Goal: Information Seeking & Learning: Learn about a topic

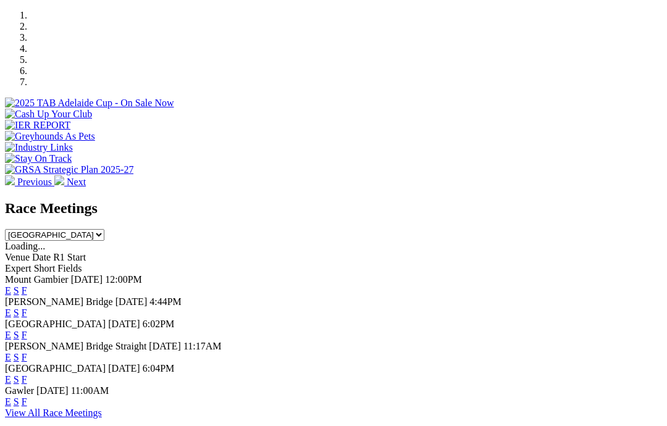
scroll to position [371, 4]
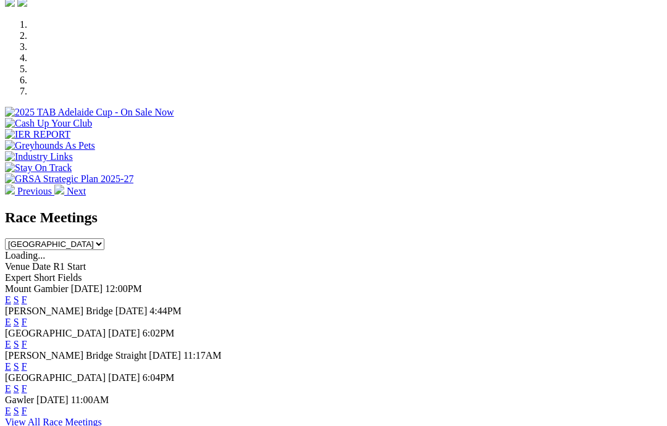
click at [27, 317] on link "F" at bounding box center [25, 322] width 6 height 10
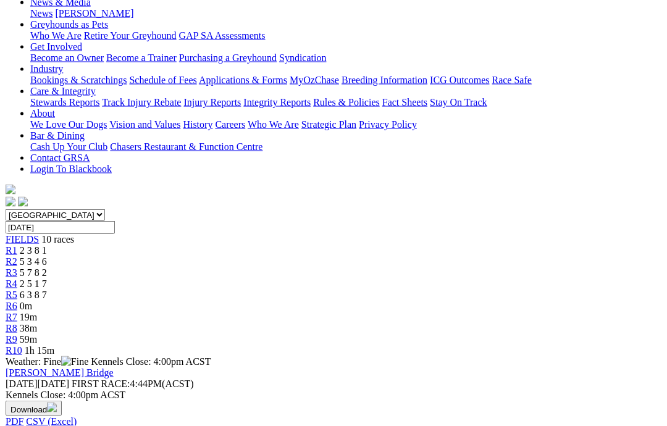
scroll to position [194, 0]
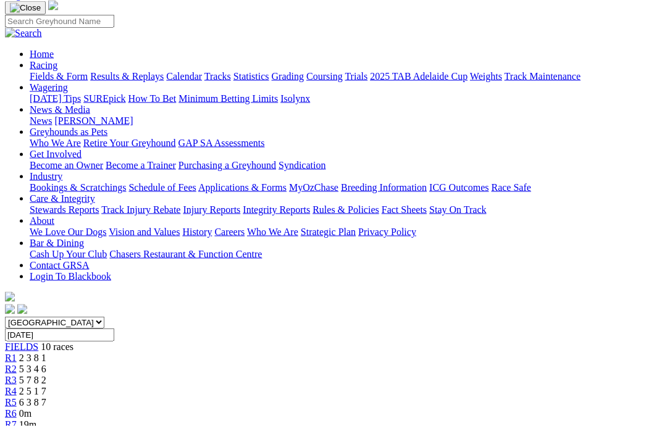
scroll to position [70, 0]
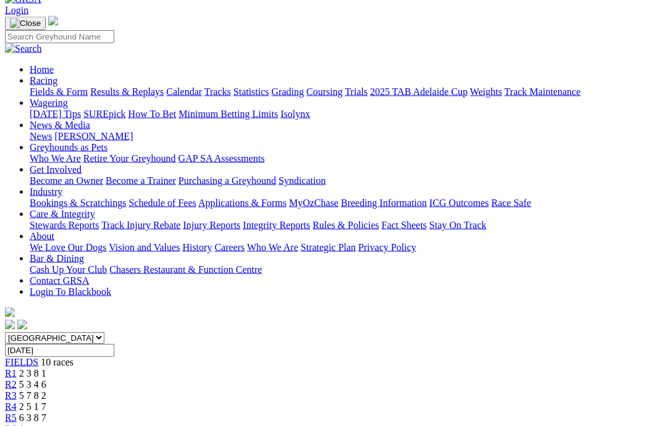
click at [46, 379] on span "5 3 4 6" at bounding box center [32, 384] width 27 height 10
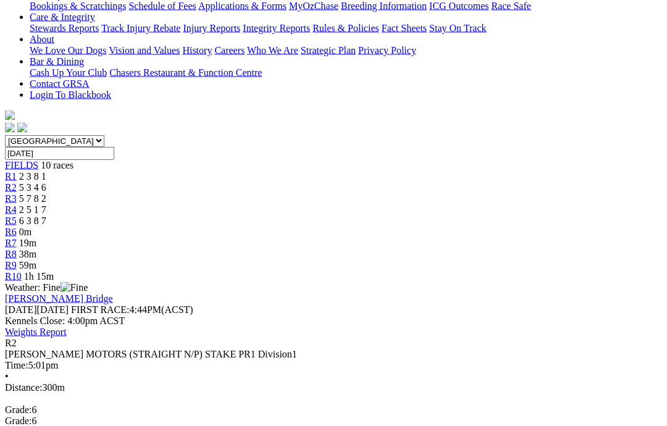
scroll to position [262, 0]
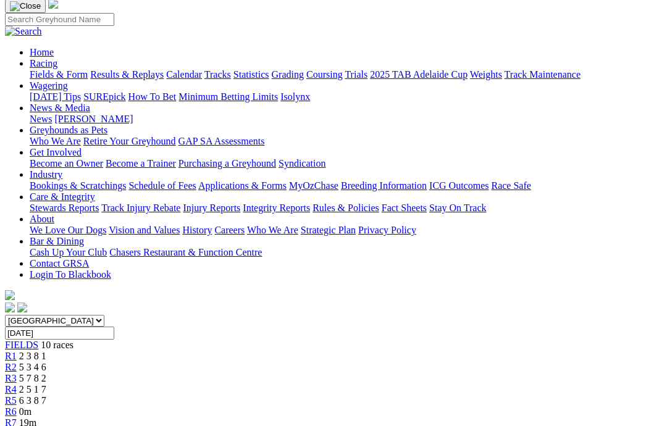
scroll to position [0, 0]
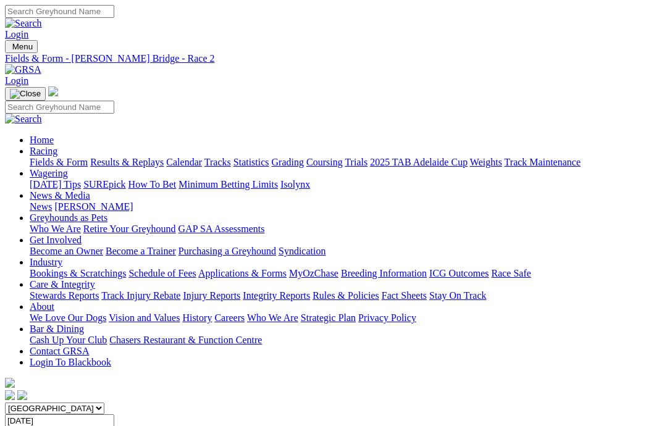
click at [343, 157] on link "Coursing" at bounding box center [324, 162] width 36 height 10
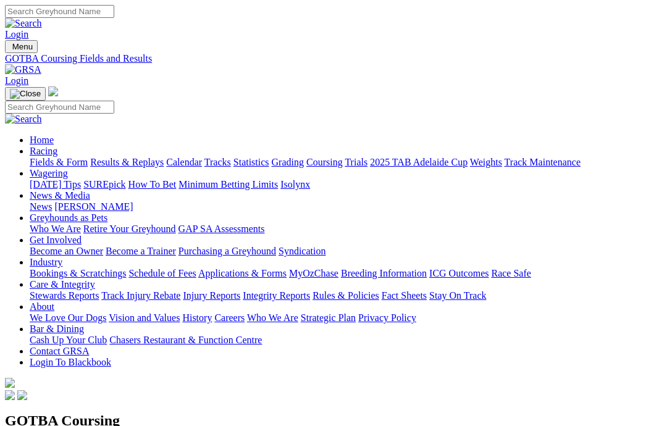
click at [90, 190] on link "News & Media" at bounding box center [60, 195] width 61 height 10
click at [52, 201] on link "News" at bounding box center [41, 206] width 22 height 10
click at [95, 279] on link "Care & Integrity" at bounding box center [62, 284] width 65 height 10
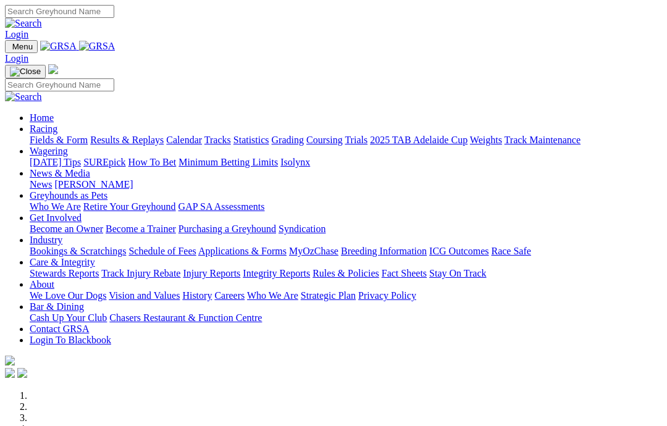
select select "[GEOGRAPHIC_DATA]"
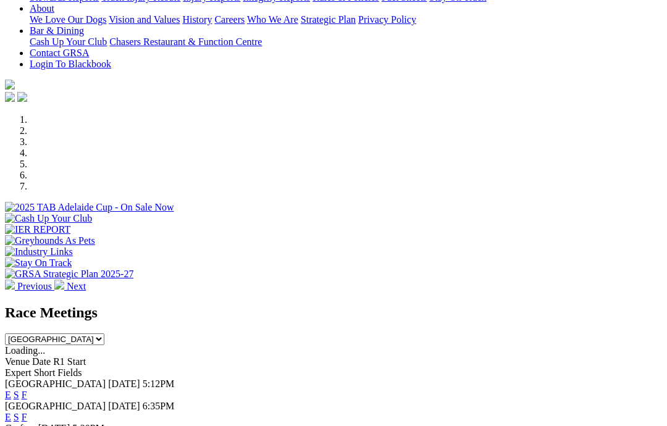
scroll to position [306, 0]
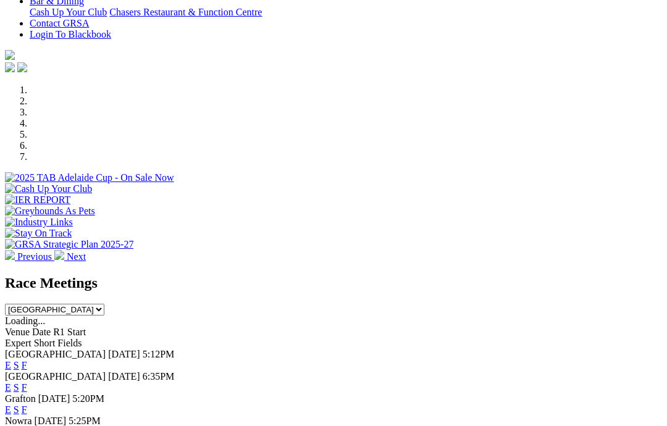
click at [27, 382] on link "F" at bounding box center [25, 387] width 6 height 10
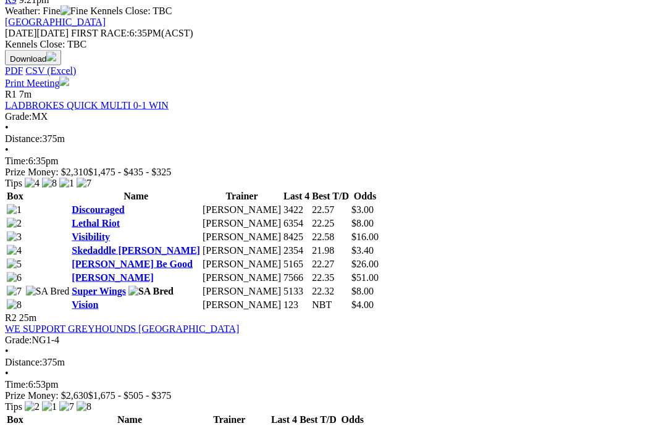
scroll to position [534, 0]
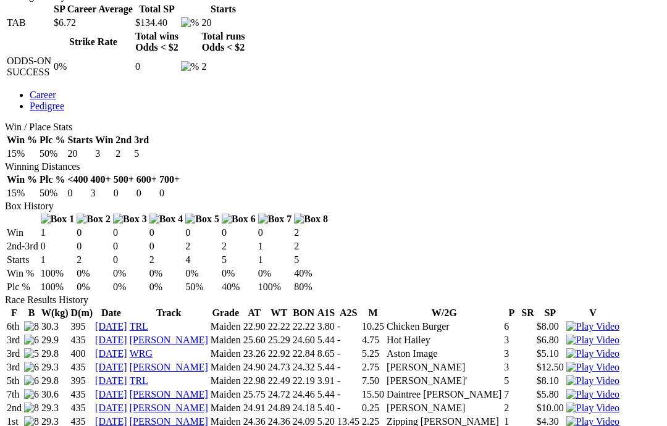
scroll to position [619, 0]
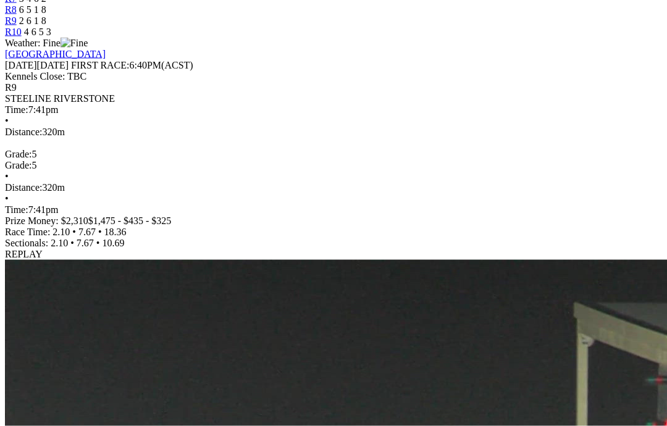
scroll to position [512, 0]
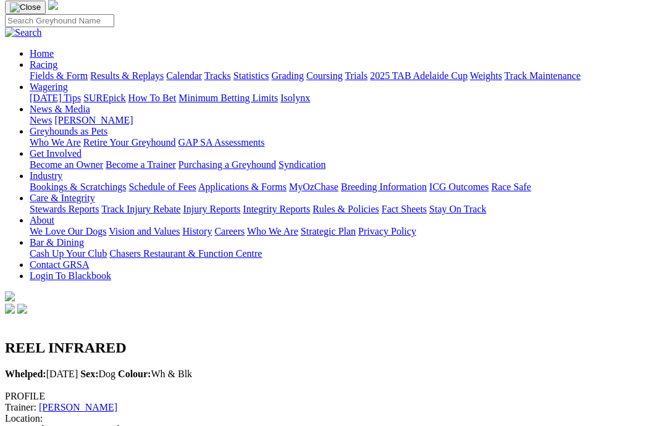
scroll to position [86, 0]
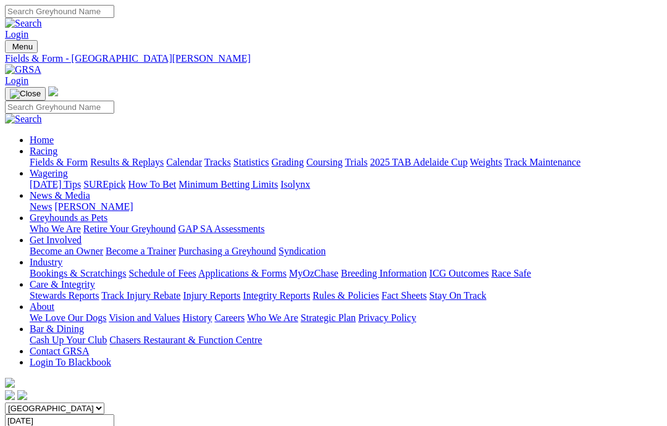
scroll to position [583, 0]
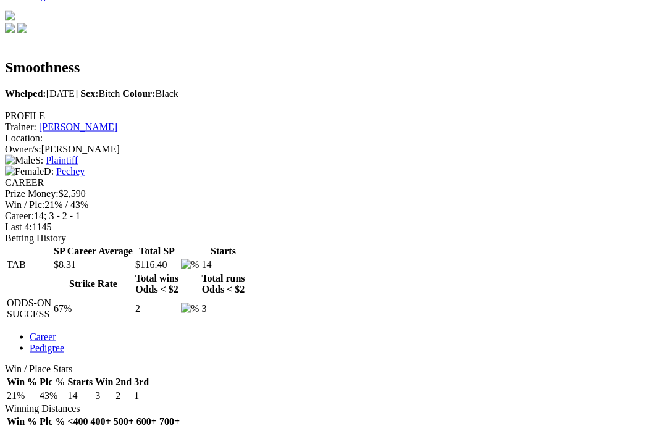
scroll to position [368, 0]
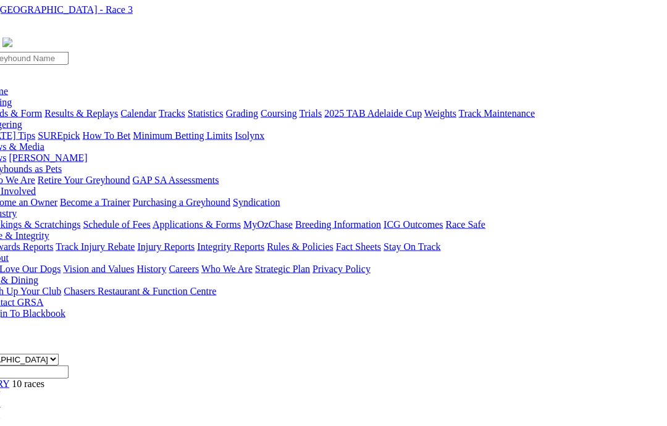
scroll to position [33, 48]
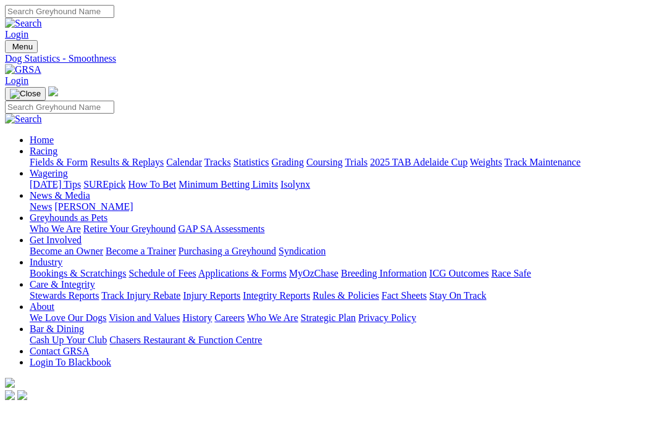
scroll to position [417, 0]
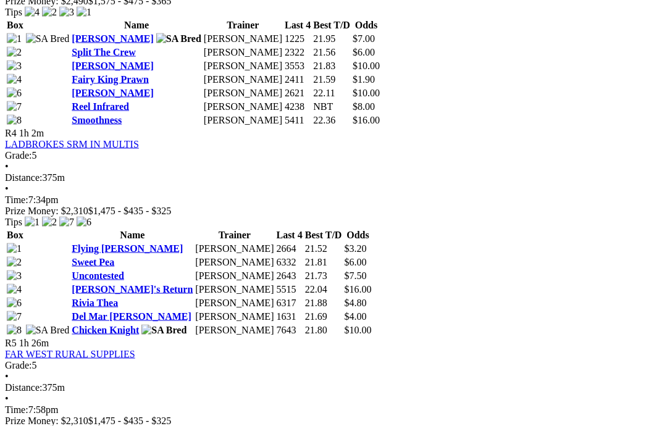
scroll to position [1138, 0]
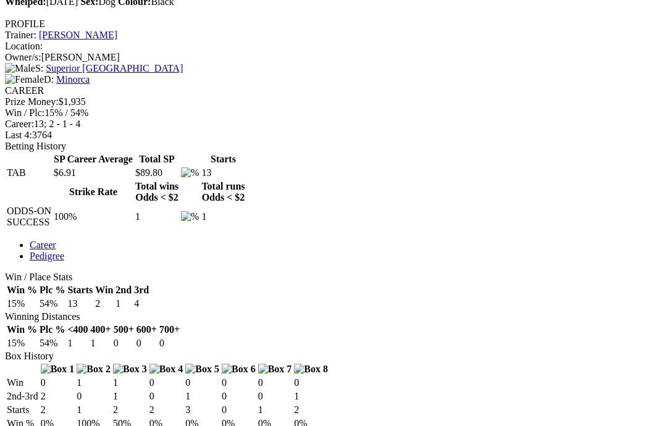
scroll to position [456, 0]
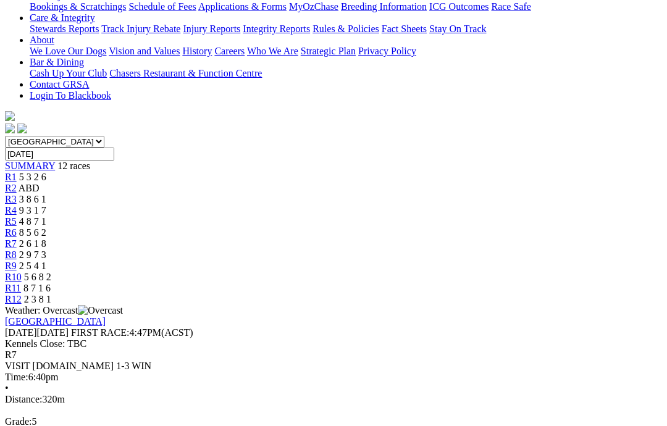
scroll to position [265, 0]
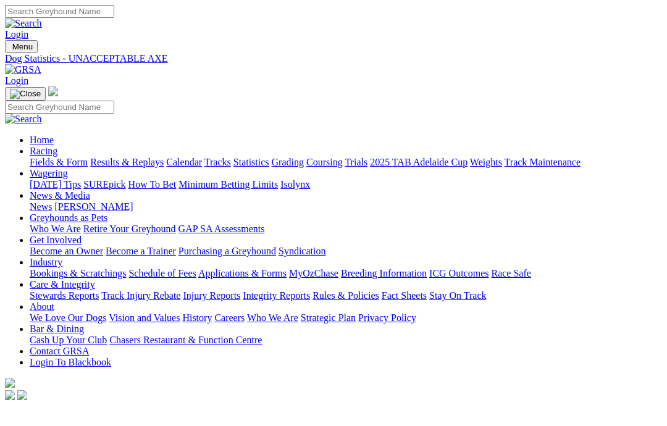
scroll to position [457, 0]
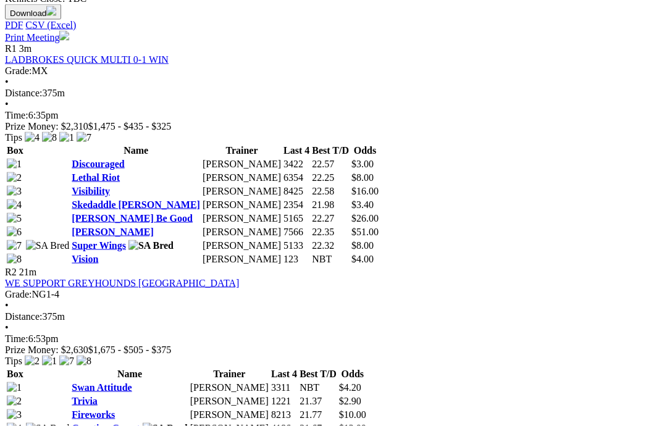
scroll to position [552, 0]
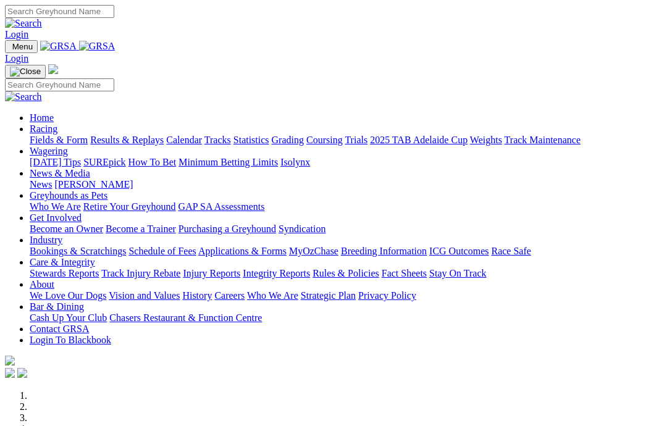
select select "[GEOGRAPHIC_DATA]"
